Goal: Information Seeking & Learning: Learn about a topic

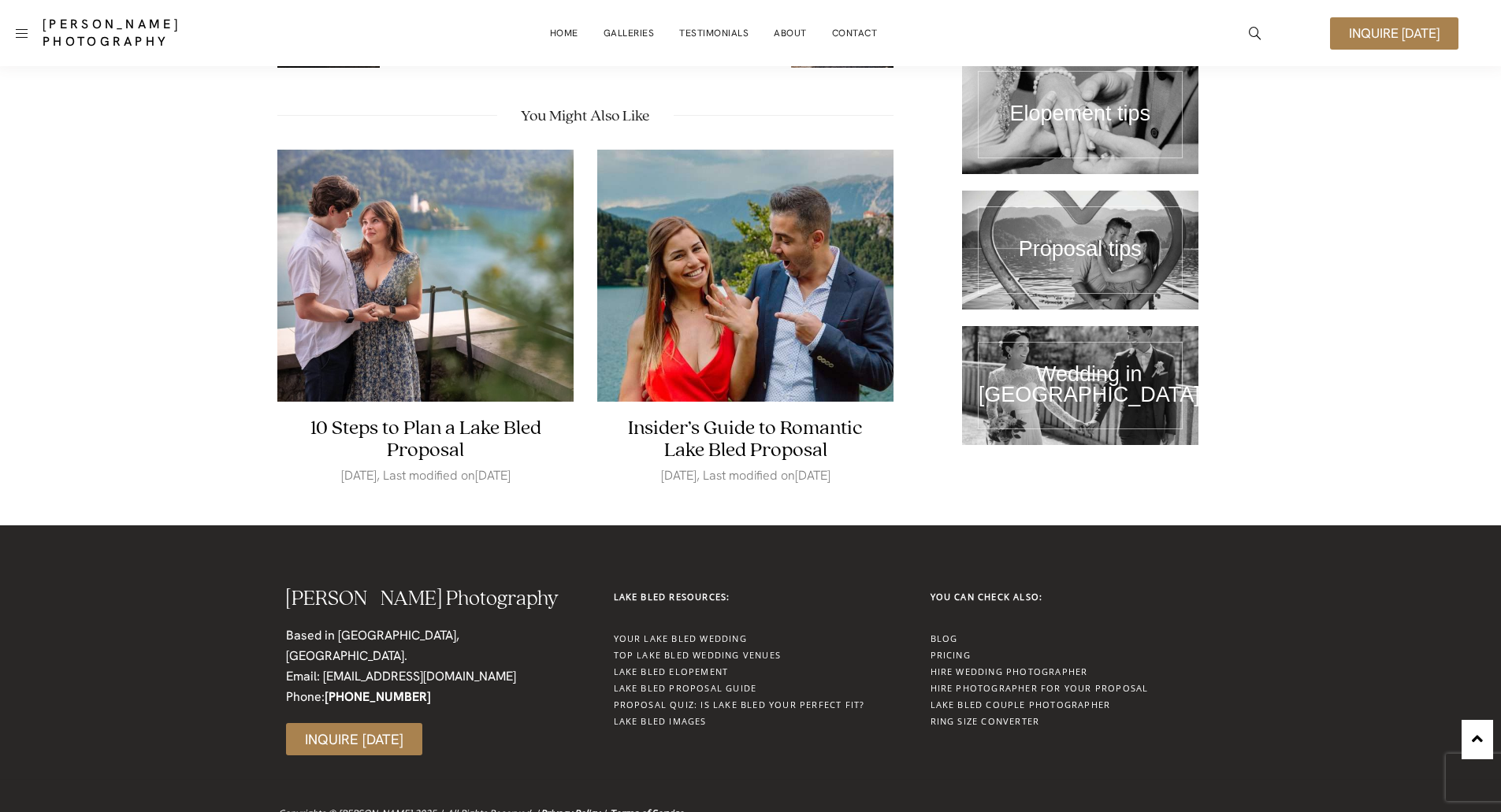
scroll to position [3433, 0]
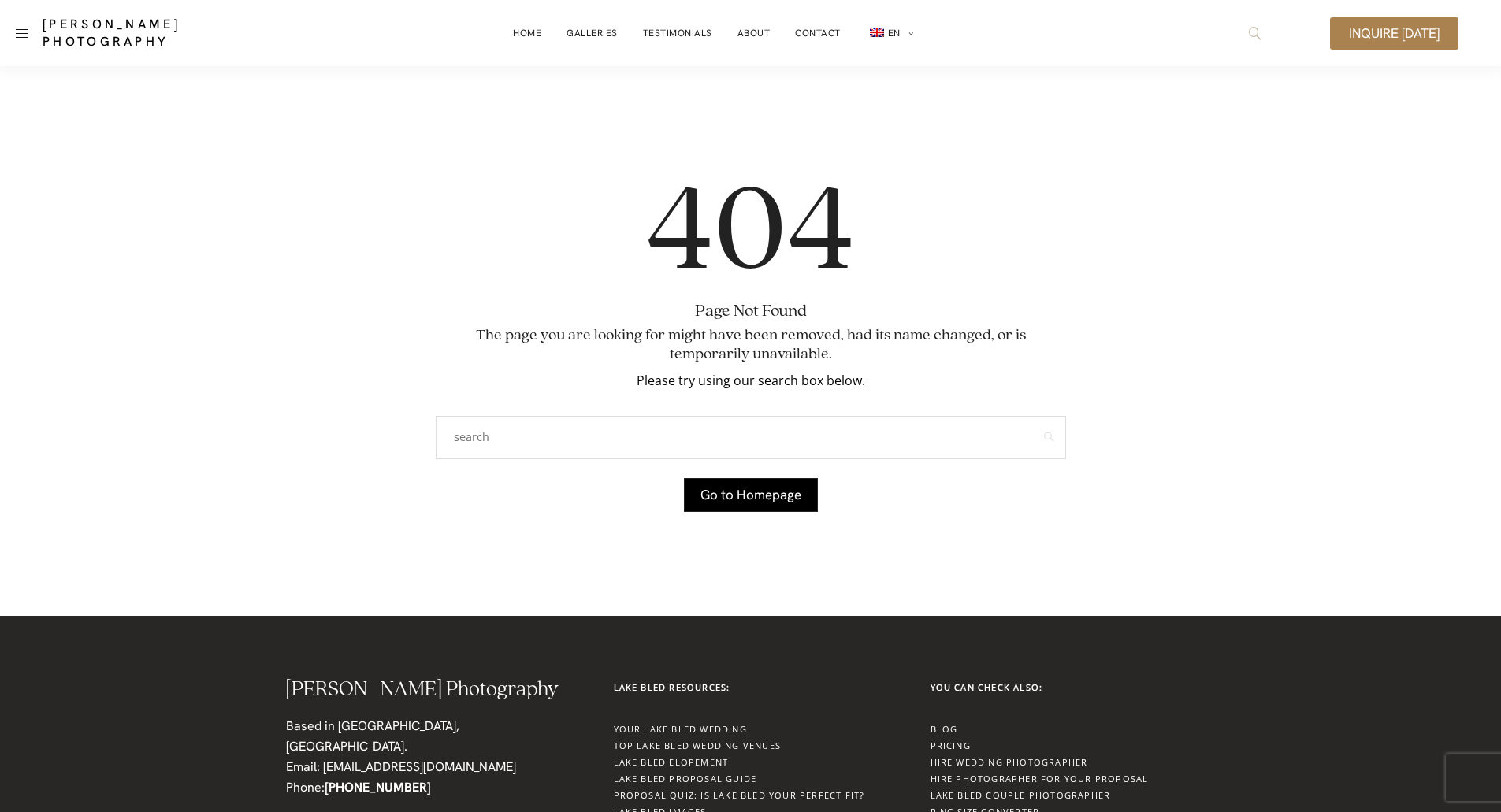
click at [1242, 23] on span "icon-magnifying-glass34" at bounding box center [1254, 32] width 28 height 28
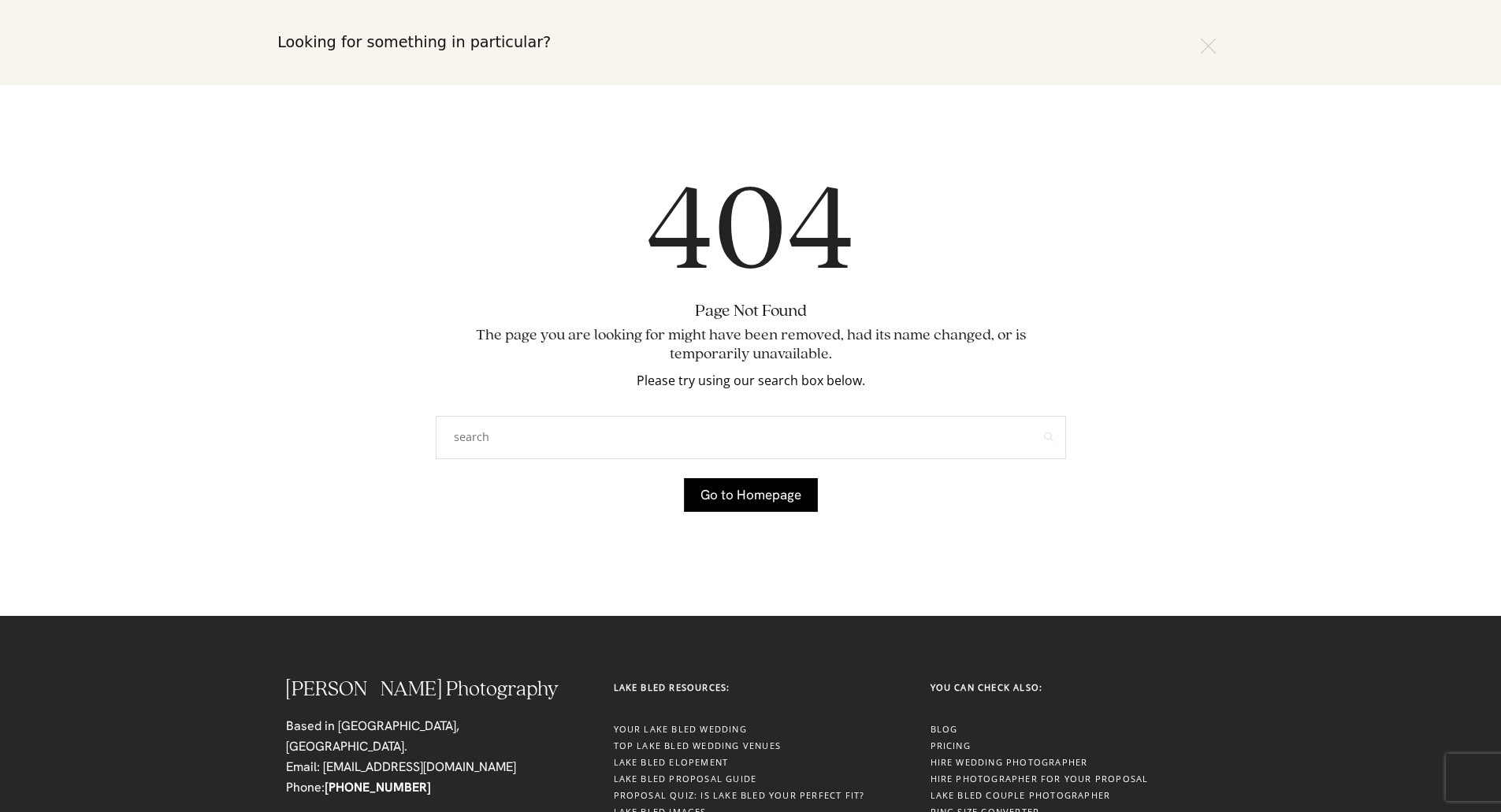
click at [516, 36] on input "text" at bounding box center [750, 42] width 946 height 53
paste input "7-step-guide-to-planning-a-magical-lake-bled-elope"
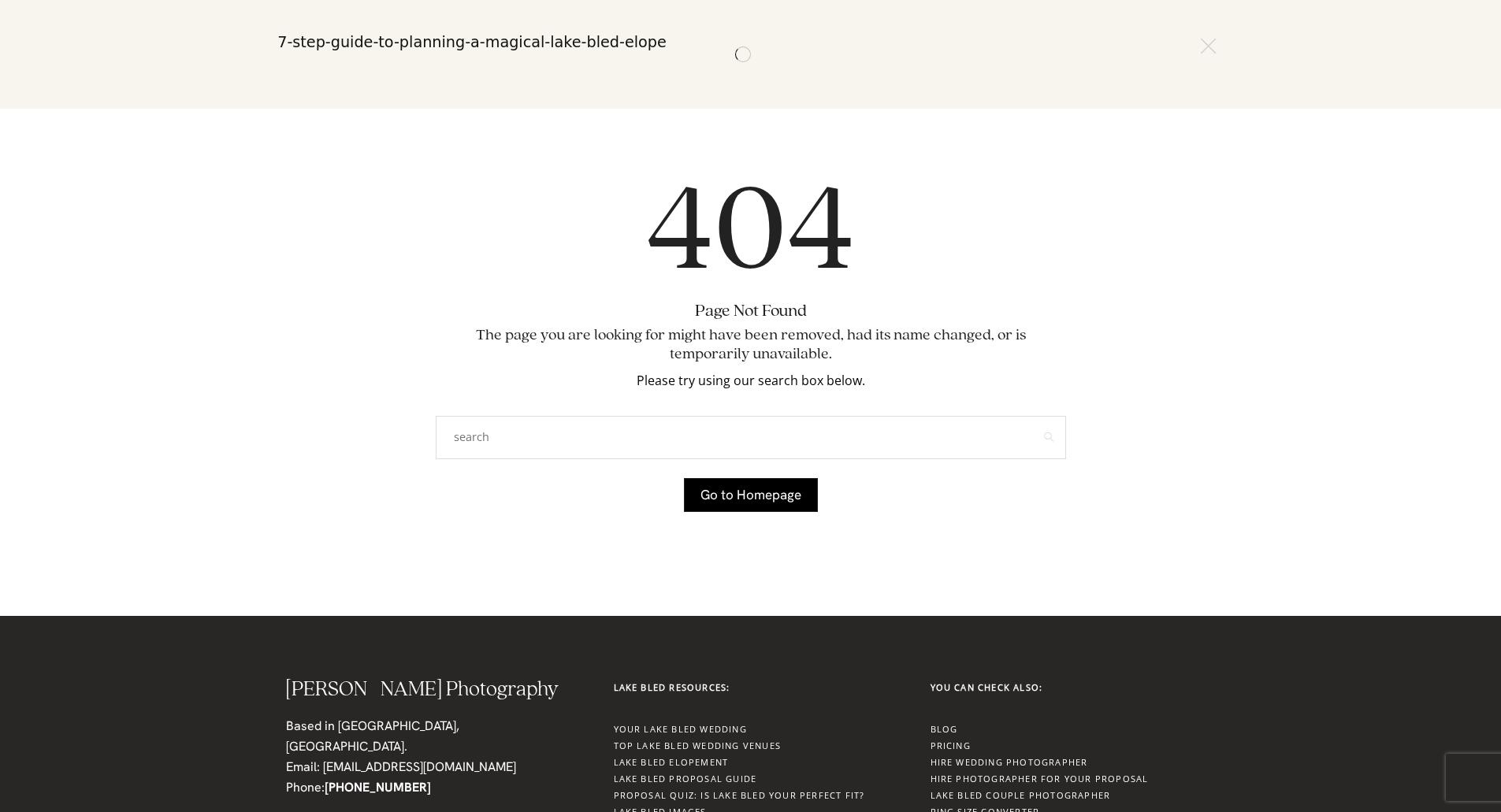
type input "7-step-guide-to-planning-a-magical-lake-bled-elope"
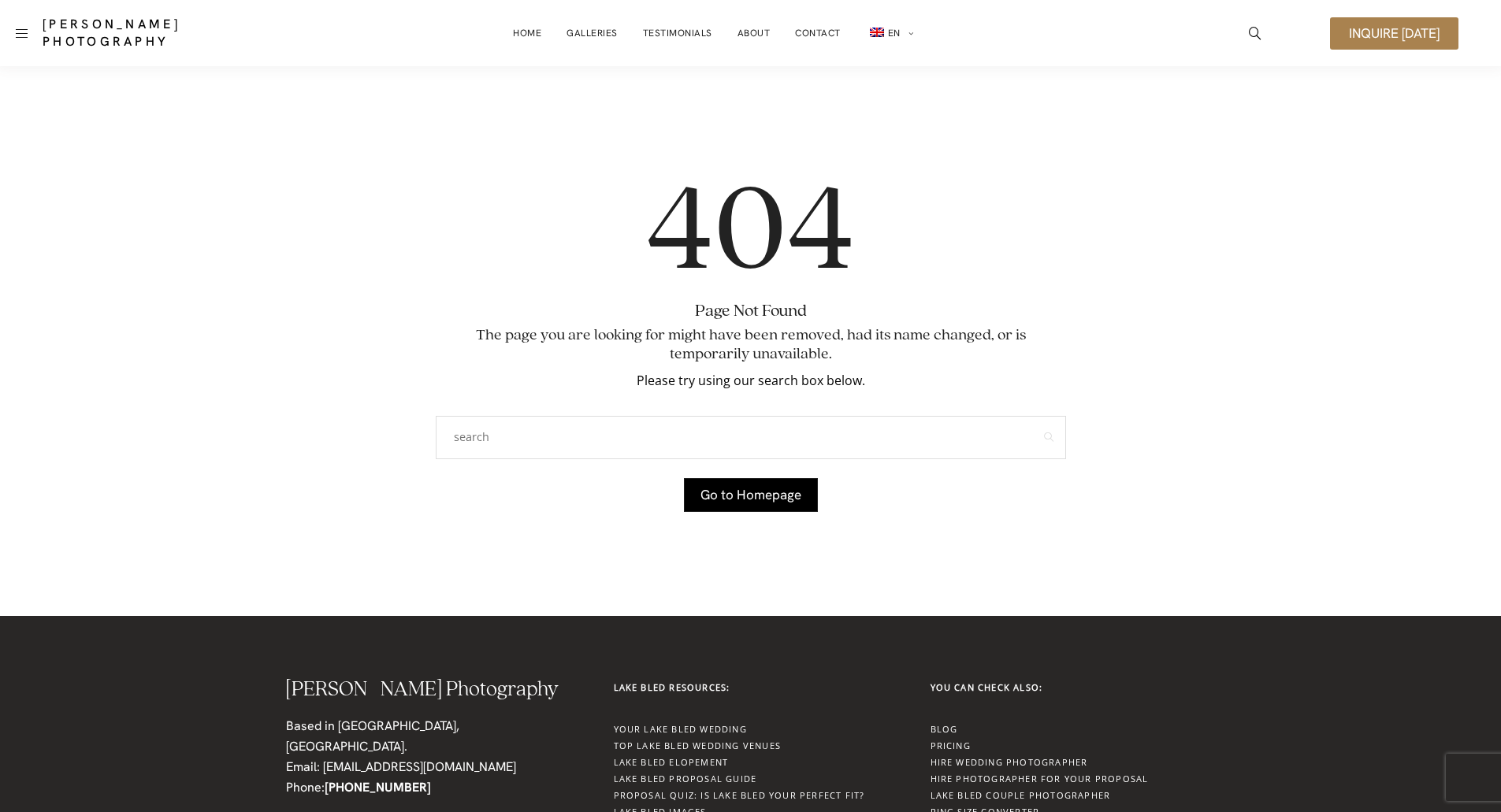
click at [1001, 486] on div "Go to Homepage" at bounding box center [750, 496] width 630 height 34
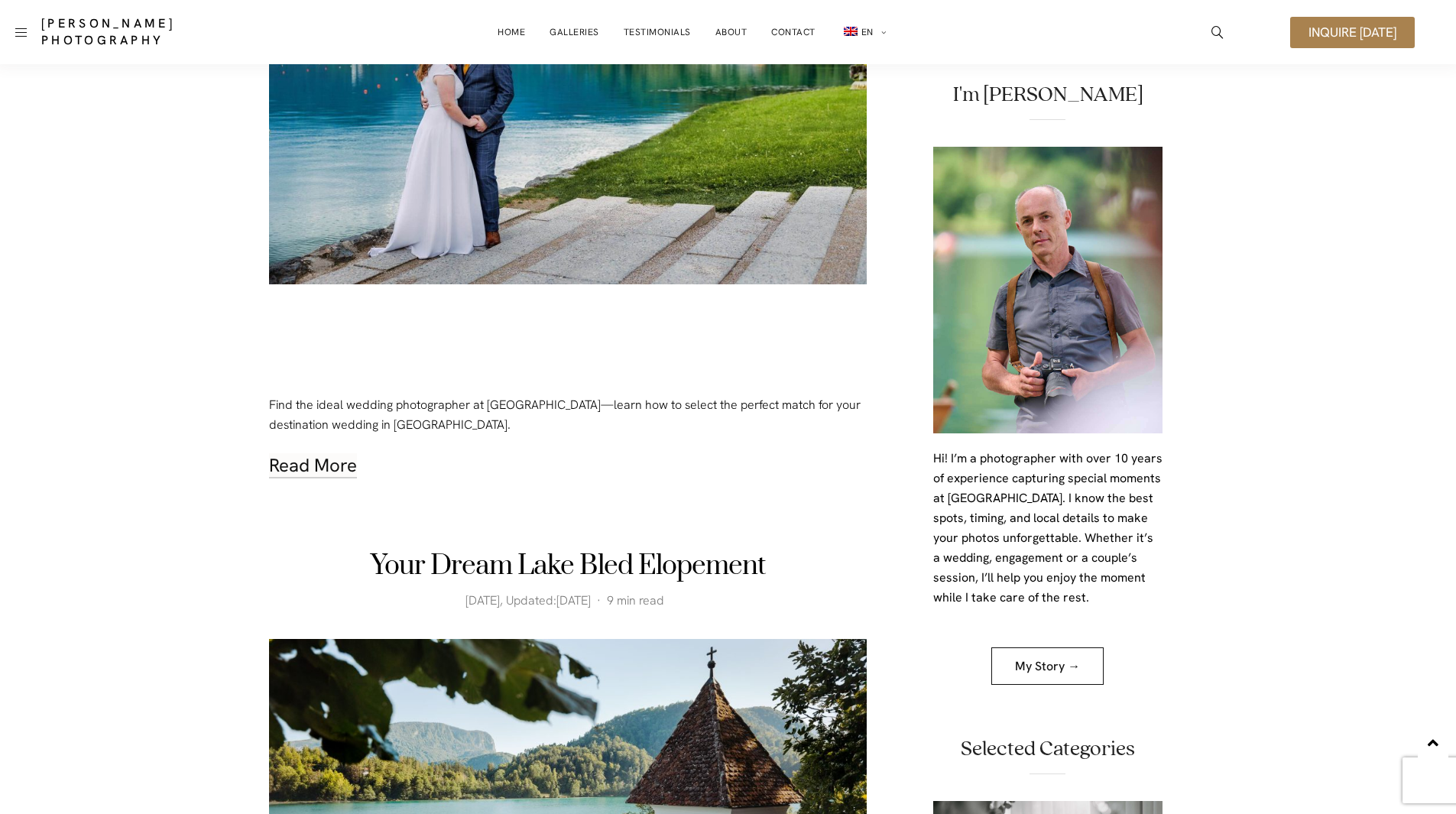
scroll to position [77, 0]
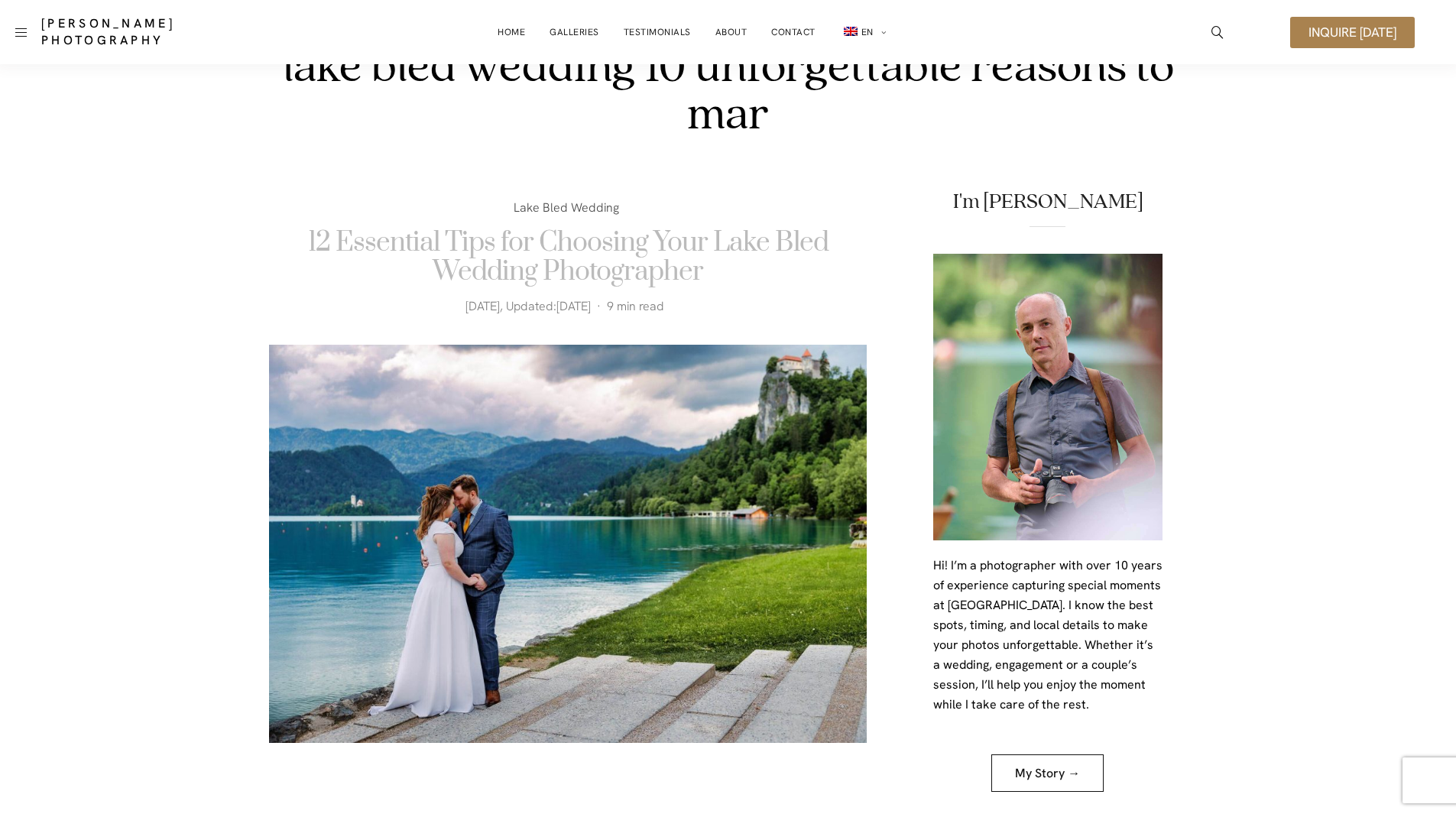
click at [473, 249] on link "12 Essential Tips for Choosing Your Lake Bled Wedding Photographer" at bounding box center [568, 257] width 520 height 63
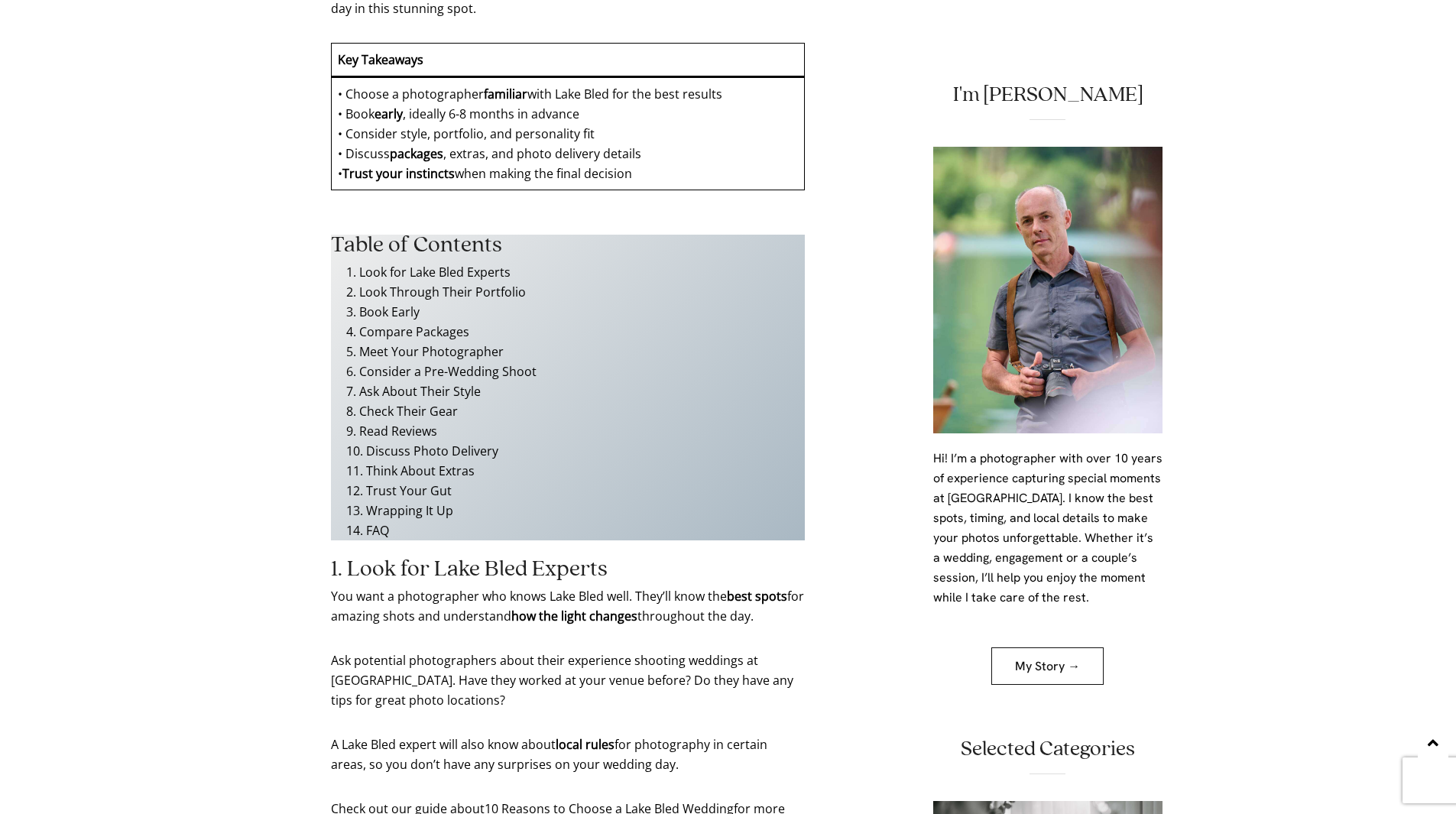
scroll to position [612, 0]
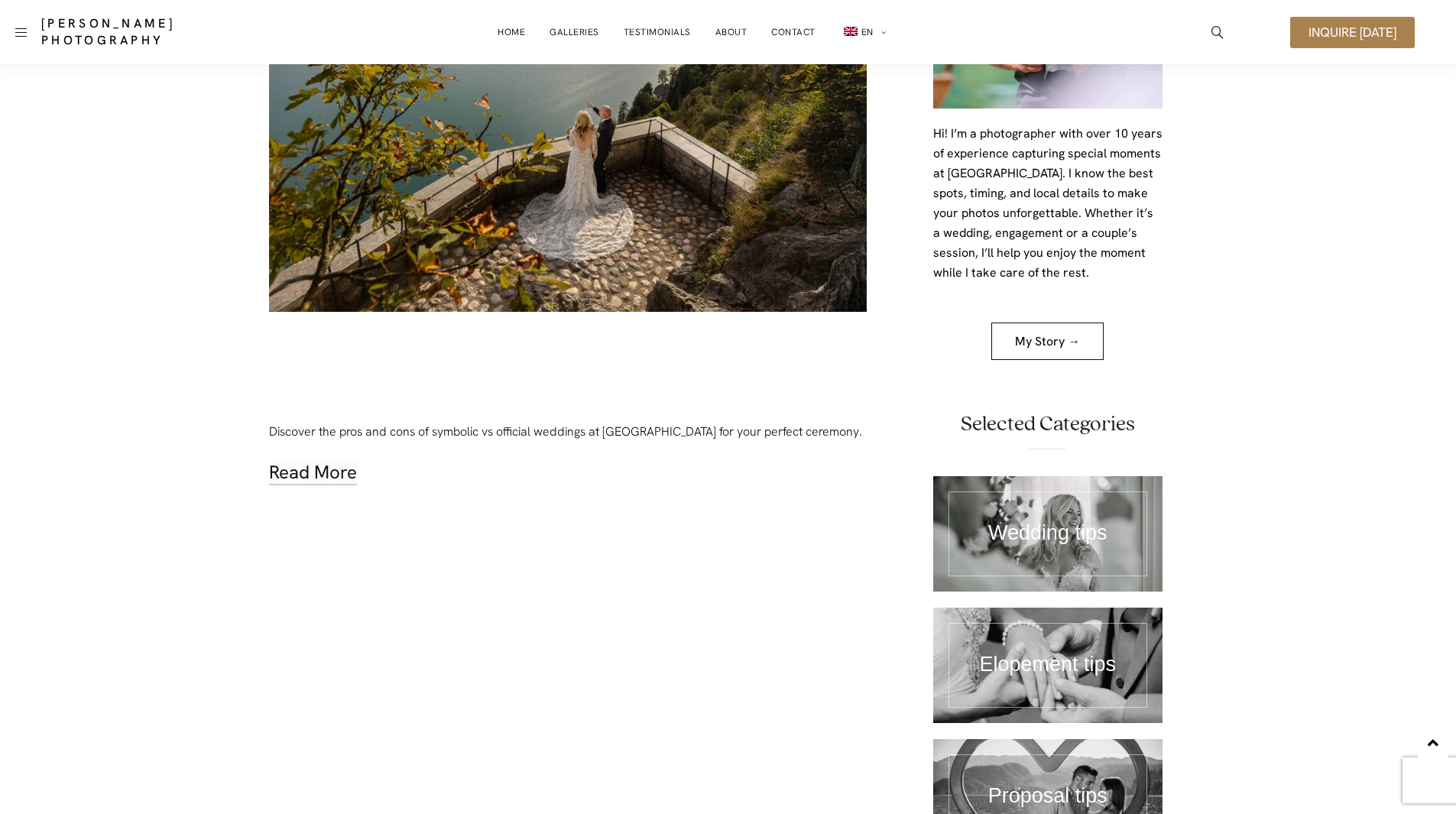
scroll to position [305, 0]
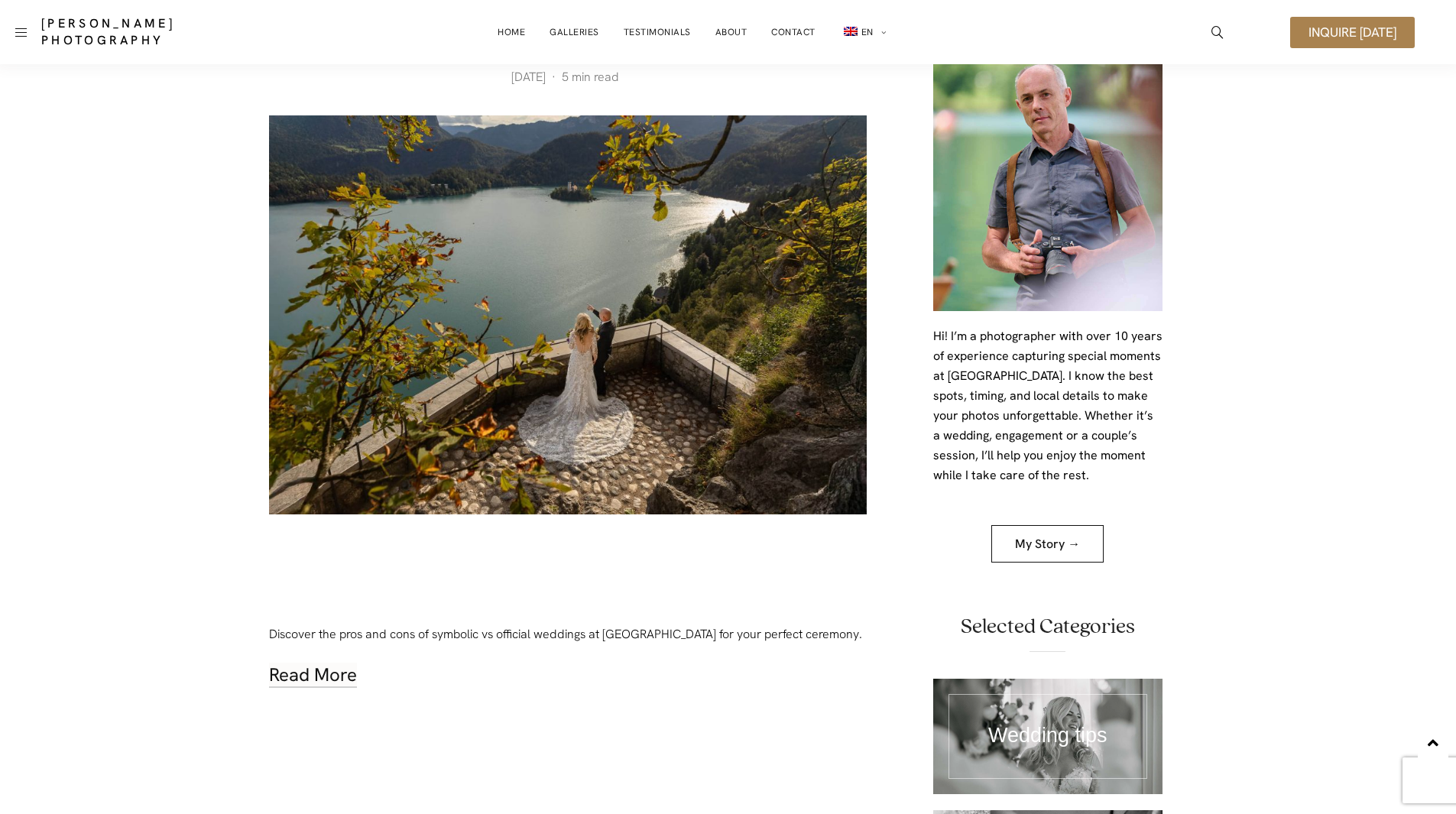
click at [621, 293] on img at bounding box center [568, 314] width 598 height 399
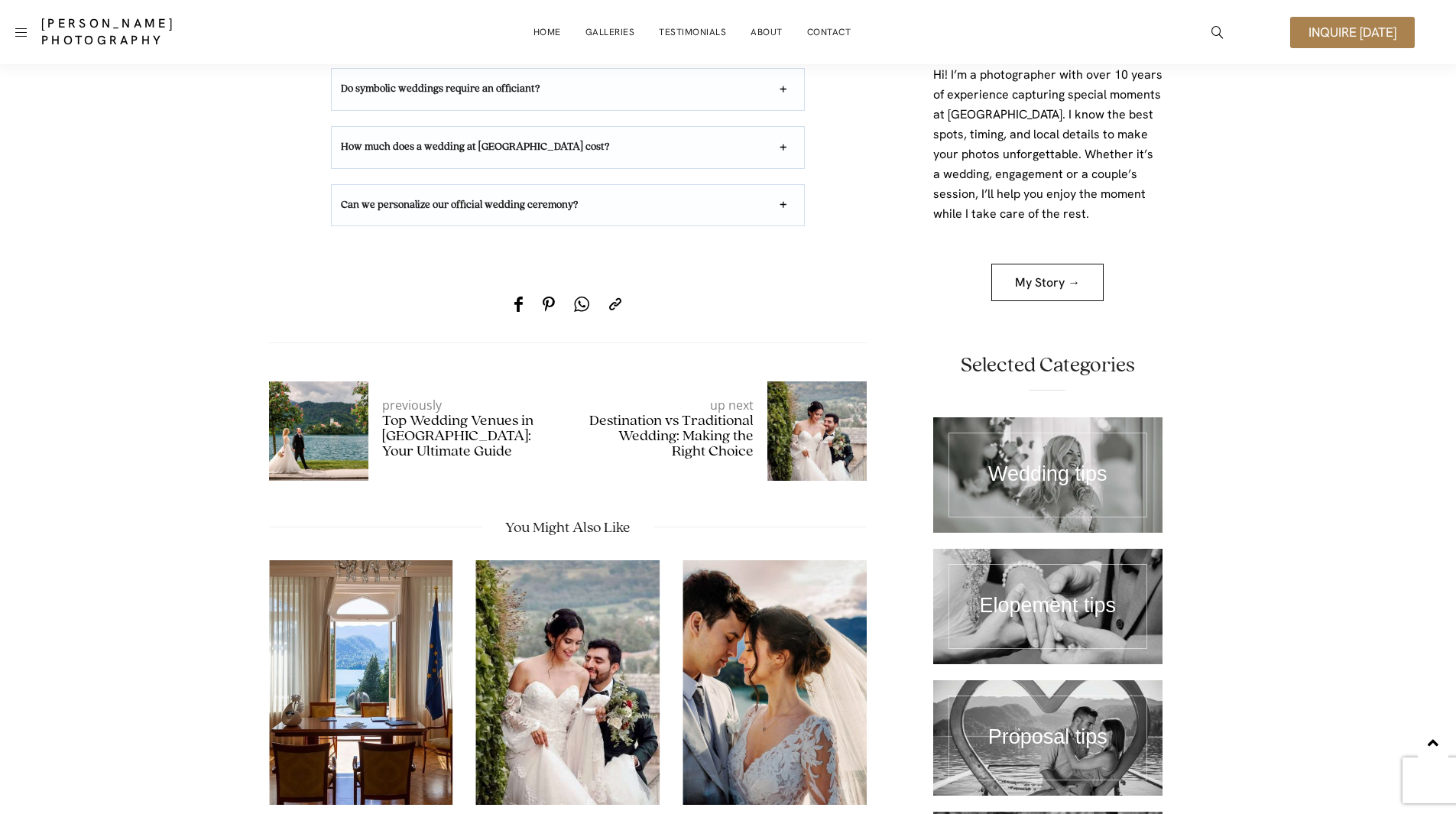
scroll to position [6342, 0]
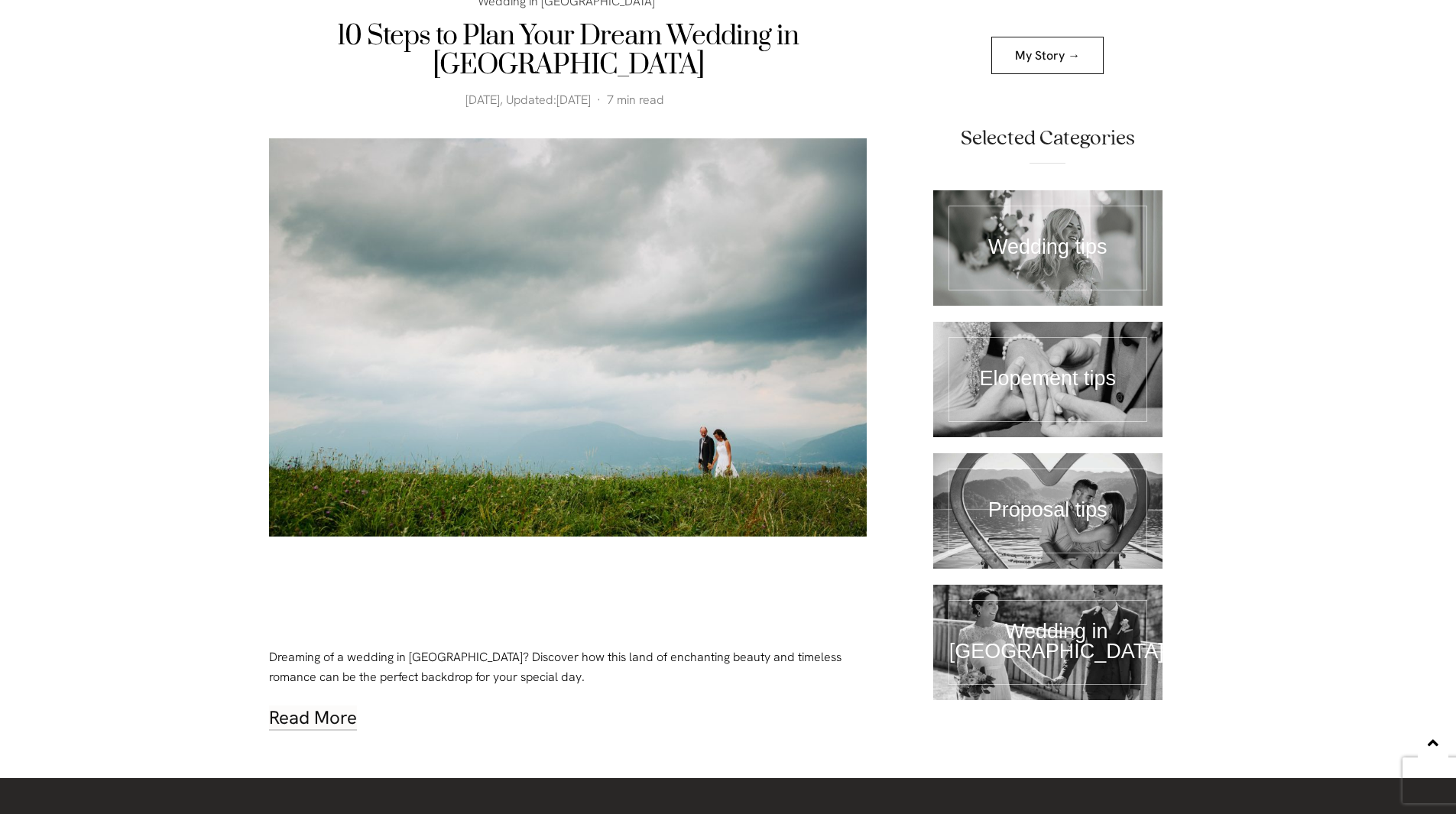
scroll to position [2933, 0]
